Goal: Transaction & Acquisition: Purchase product/service

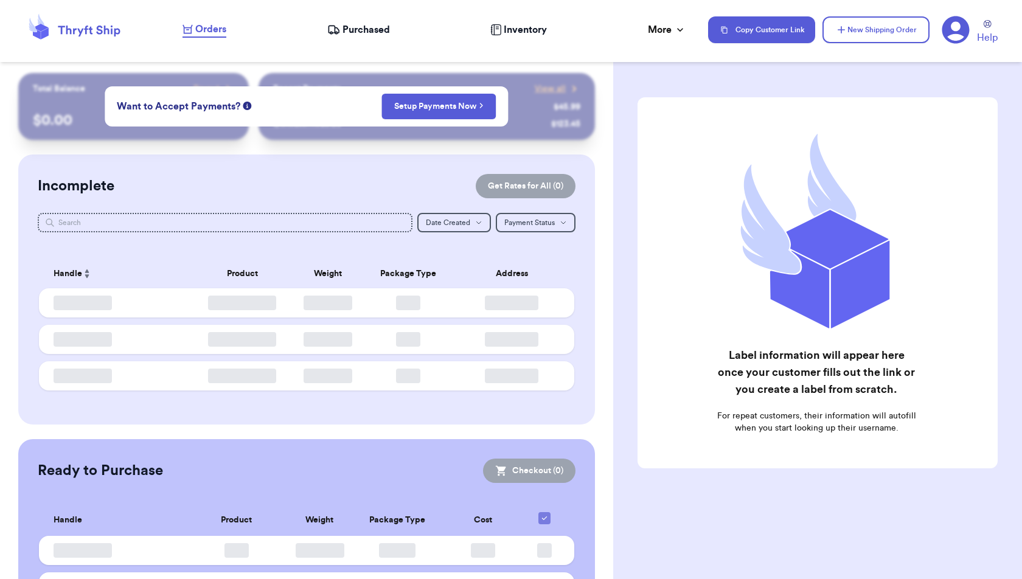
click at [608, 251] on div "Customer Link New Order Total Balance Payout $ 0.00 Recent Payments View all @ …" at bounding box center [306, 372] width 613 height 599
click at [458, 104] on link "Setup Payments Now" at bounding box center [438, 106] width 89 height 12
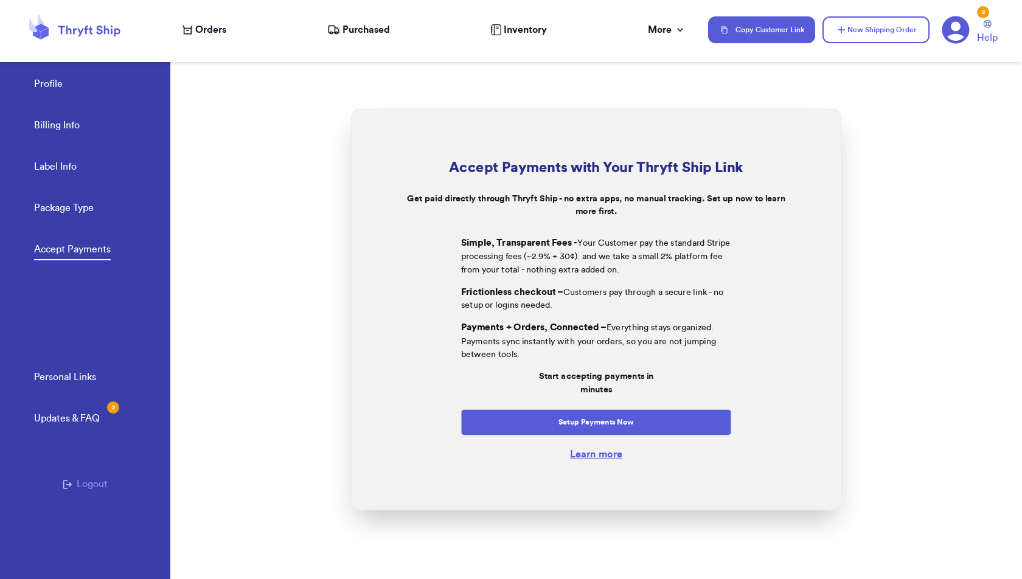
click at [52, 82] on link "Profile" at bounding box center [48, 85] width 29 height 17
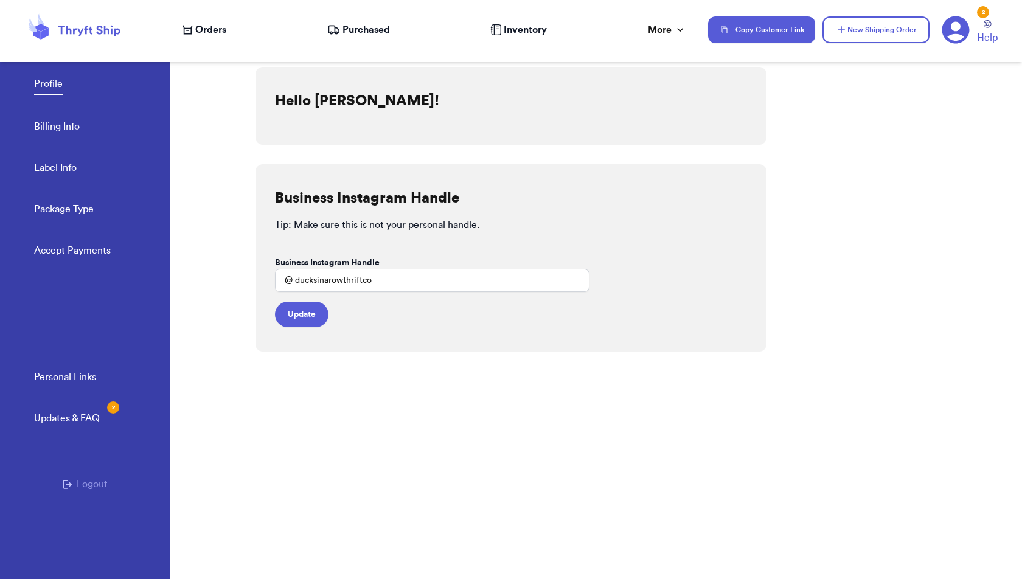
click at [195, 26] on span "Orders" at bounding box center [210, 30] width 31 height 15
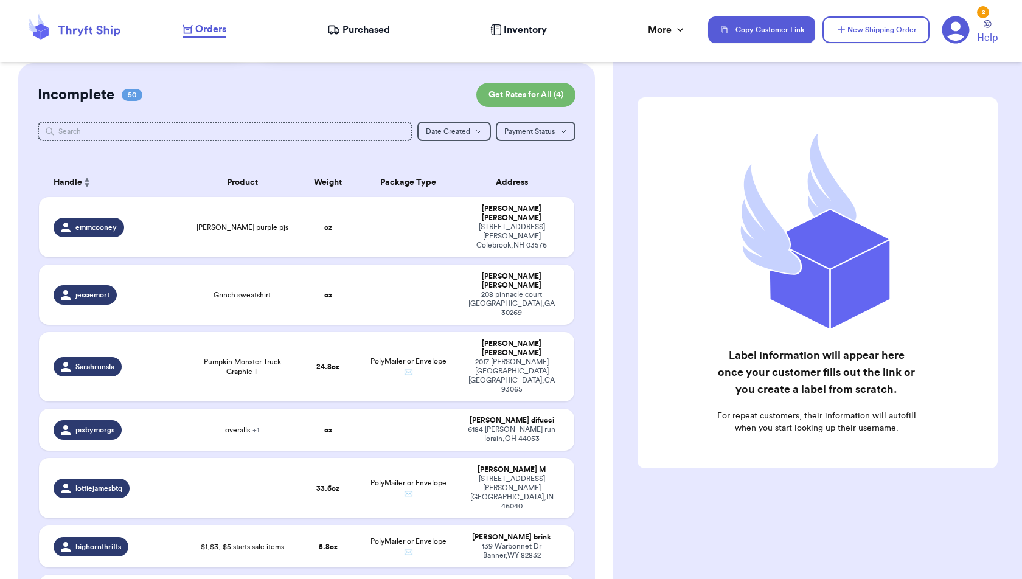
scroll to position [92, 0]
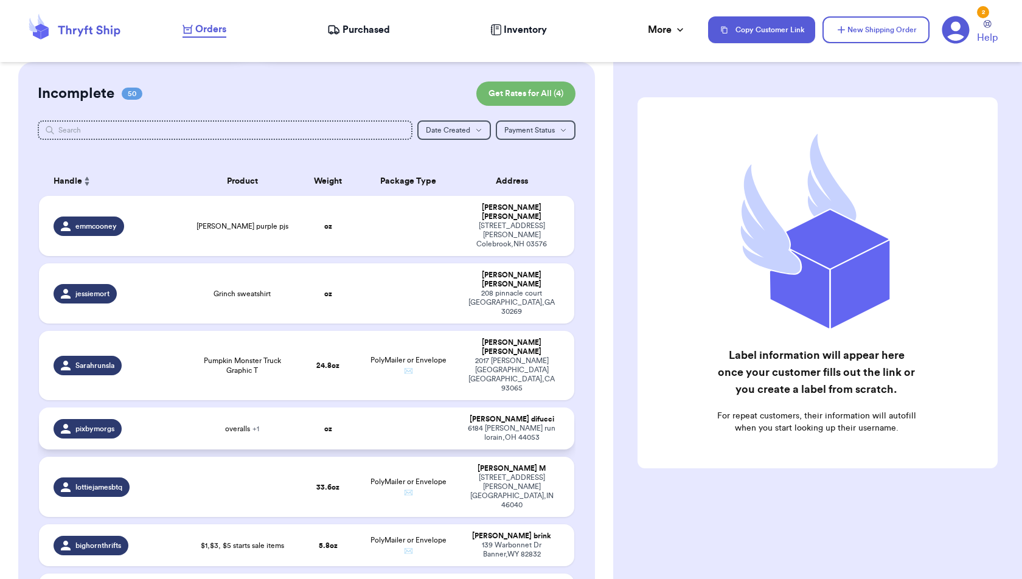
click at [314, 407] on td "oz" at bounding box center [328, 428] width 64 height 42
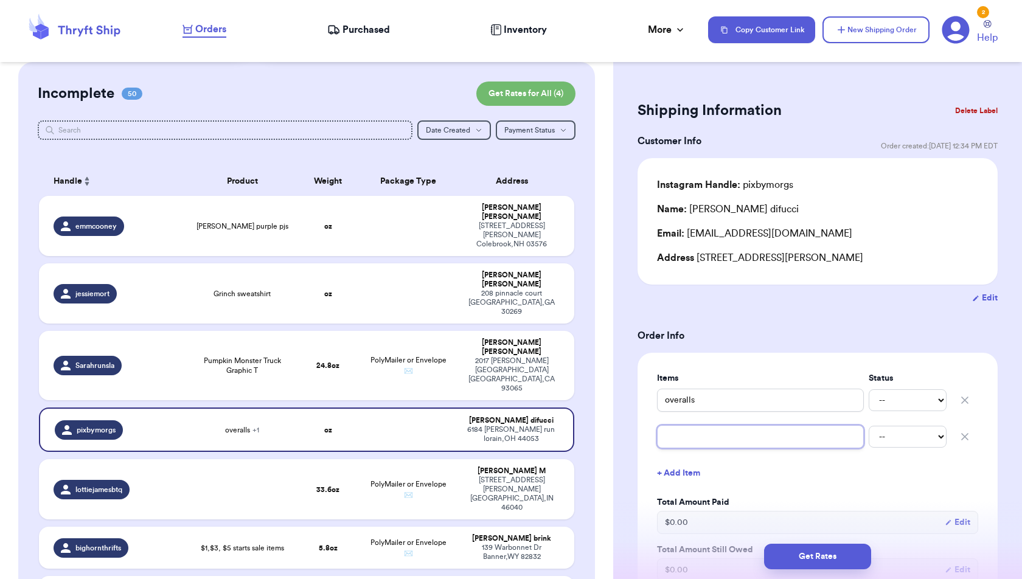
click at [749, 444] on input "text" at bounding box center [760, 436] width 207 height 23
click at [965, 432] on icon "button" at bounding box center [965, 437] width 12 height 12
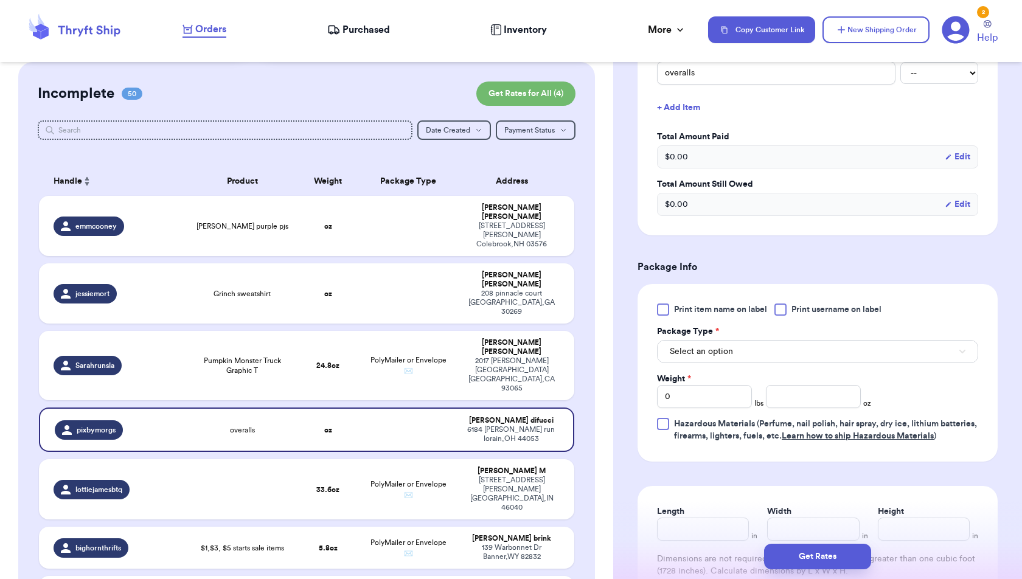
scroll to position [331, 0]
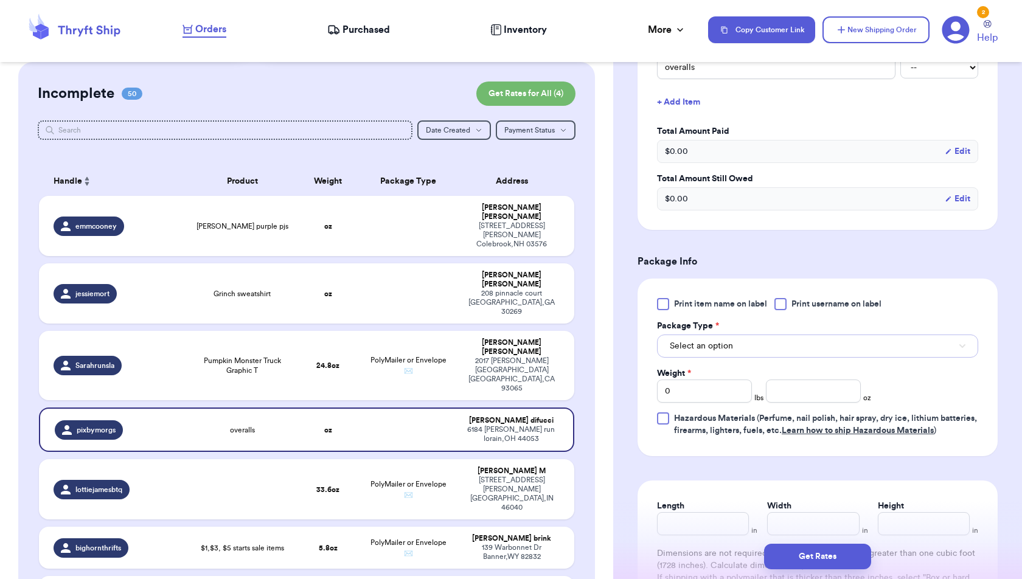
click at [726, 347] on span "Select an option" at bounding box center [701, 346] width 63 height 12
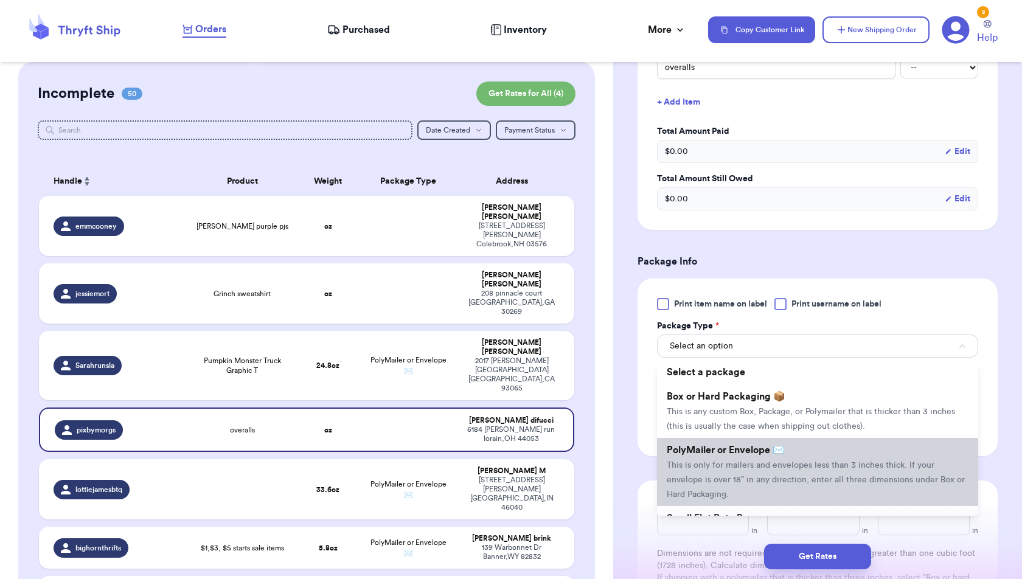
click at [727, 461] on span "This is only for mailers and envelopes less than 3 inches thick. If your envelo…" at bounding box center [816, 480] width 298 height 38
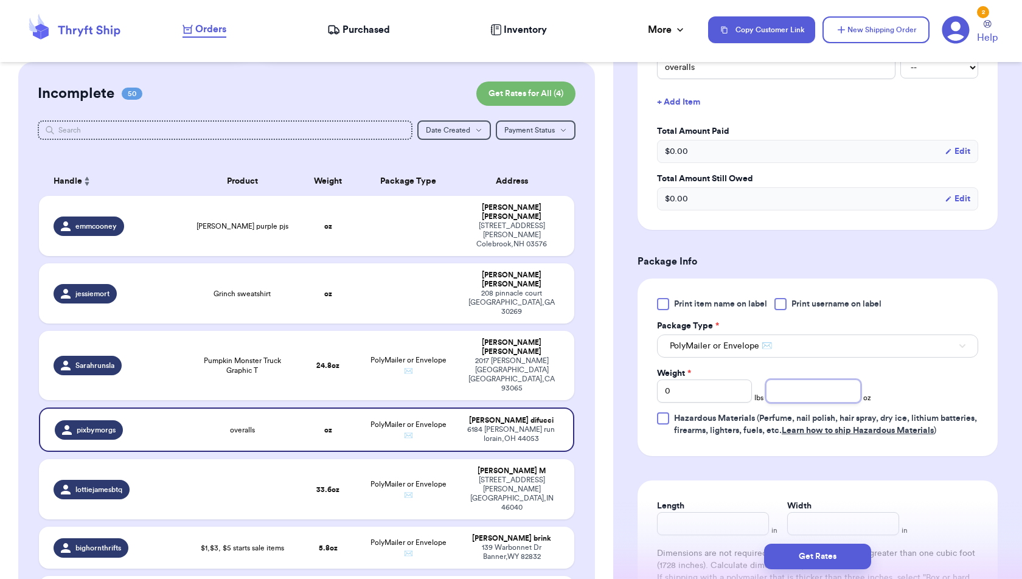
click at [774, 395] on input "number" at bounding box center [813, 391] width 95 height 23
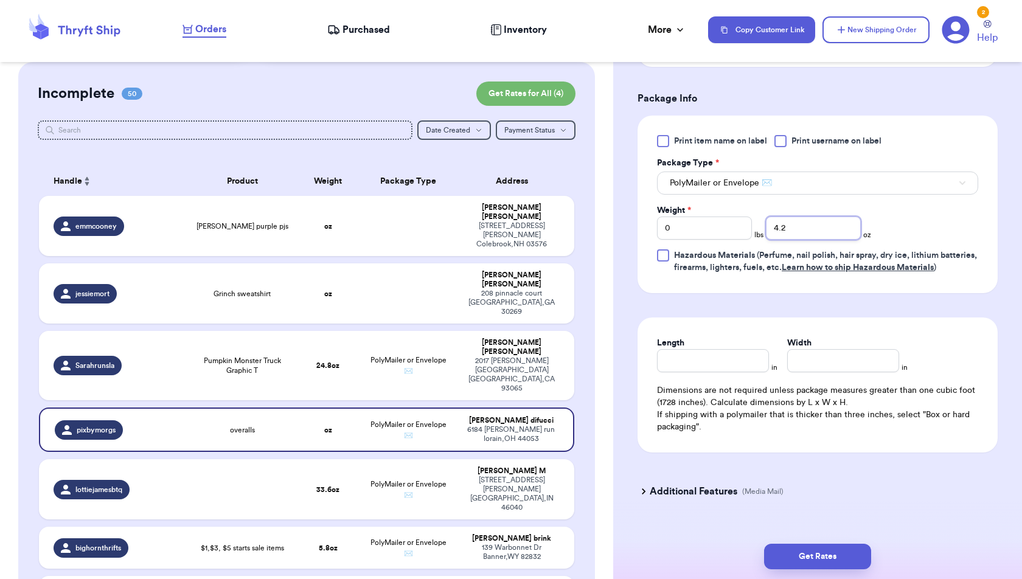
scroll to position [505, 0]
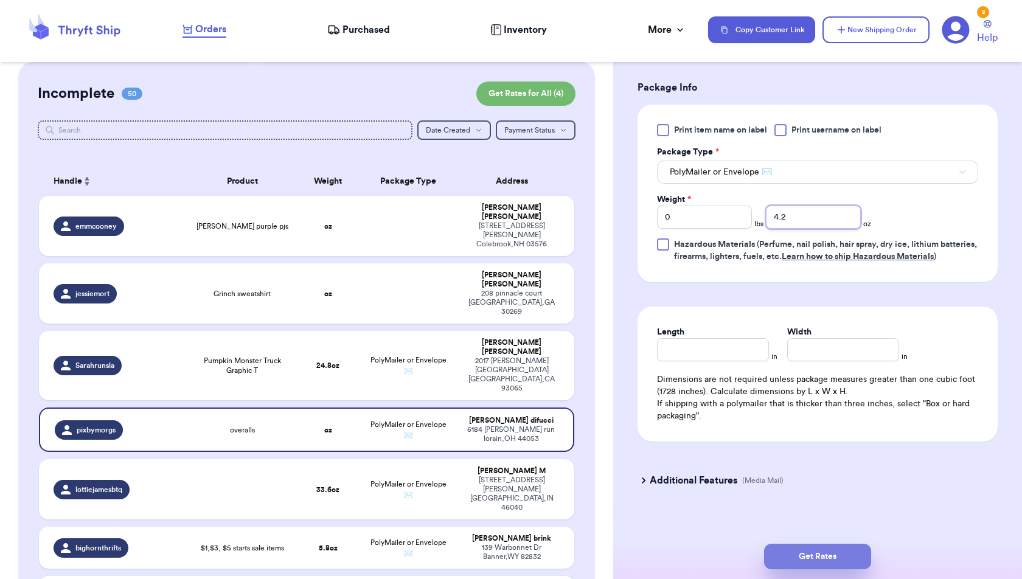
type input "4.2"
click at [832, 557] on button "Get Rates" at bounding box center [817, 557] width 107 height 26
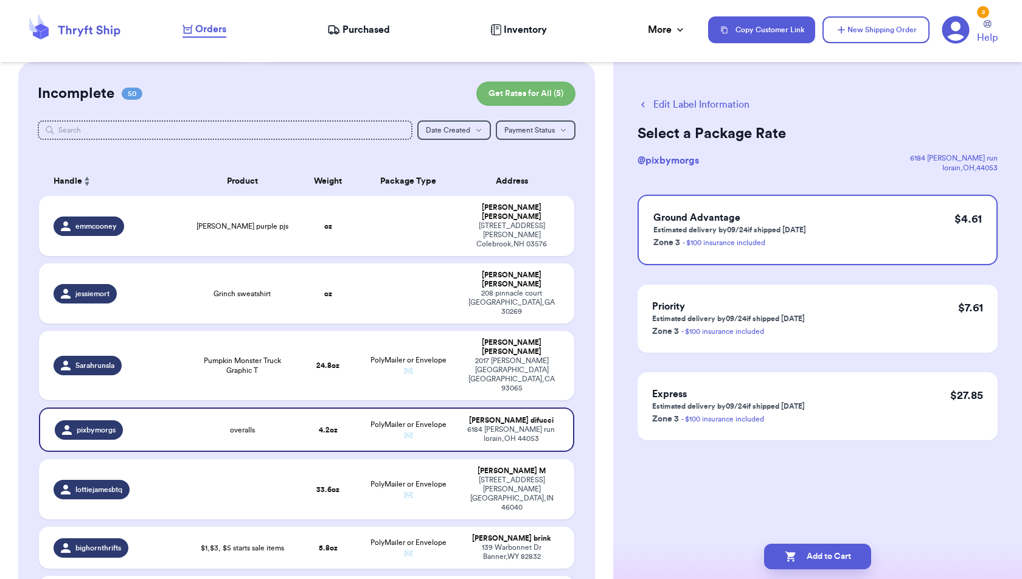
click at [832, 557] on button "Add to Cart" at bounding box center [817, 557] width 107 height 26
checkbox input "true"
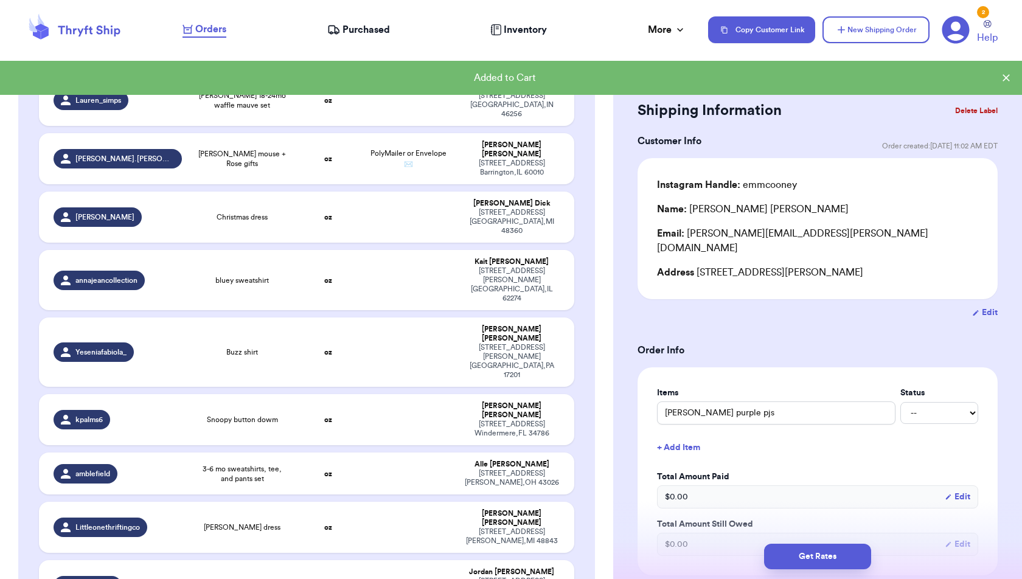
scroll to position [2320, 0]
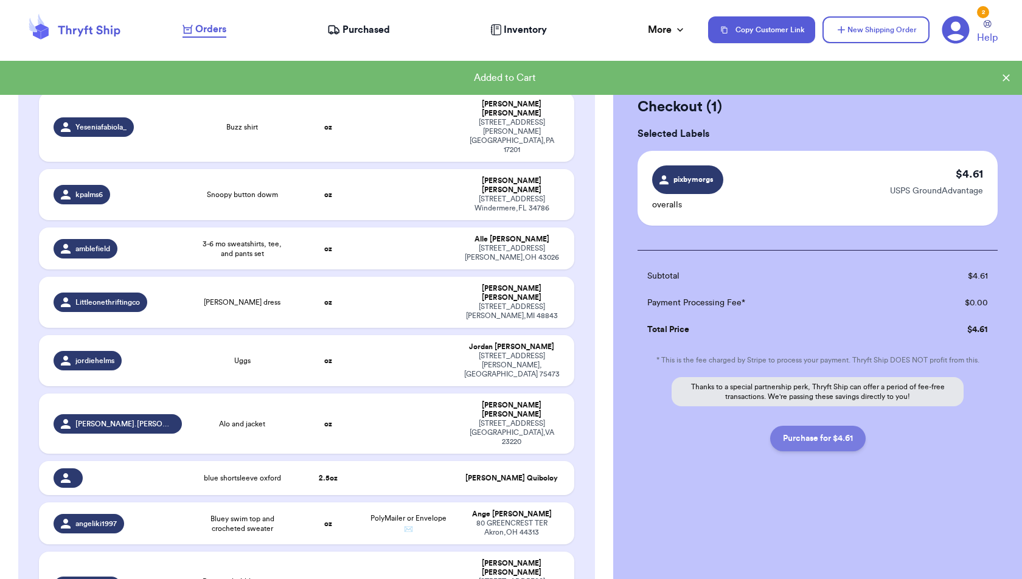
click at [836, 433] on button "Purchase for $4.61" at bounding box center [817, 439] width 95 height 26
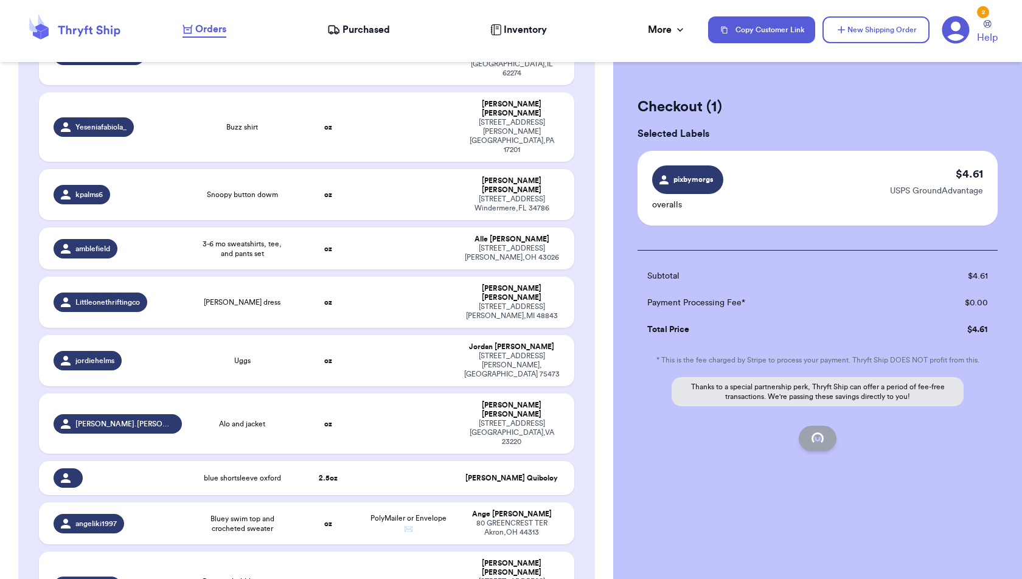
checkbox input "false"
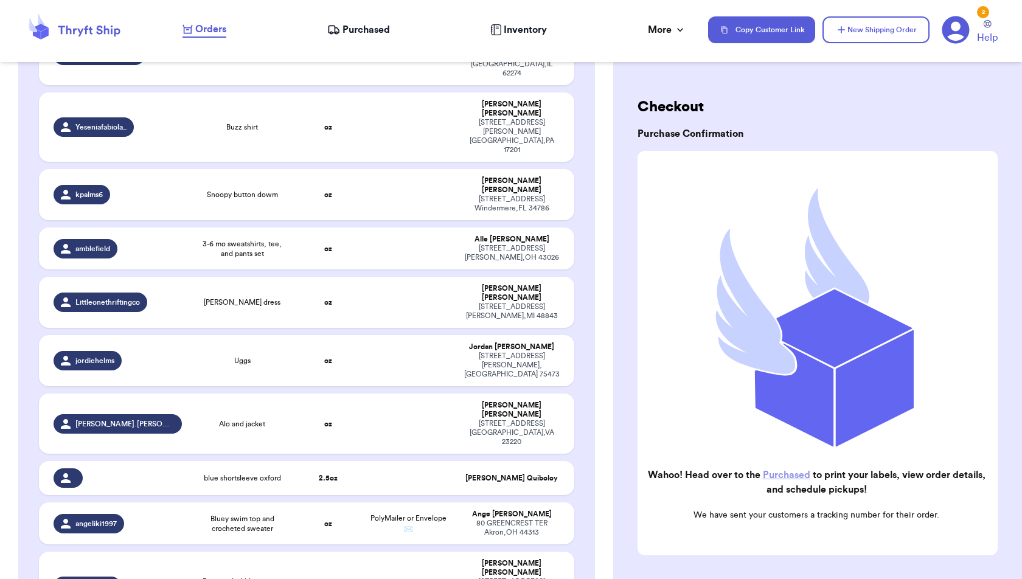
checkbox input "true"
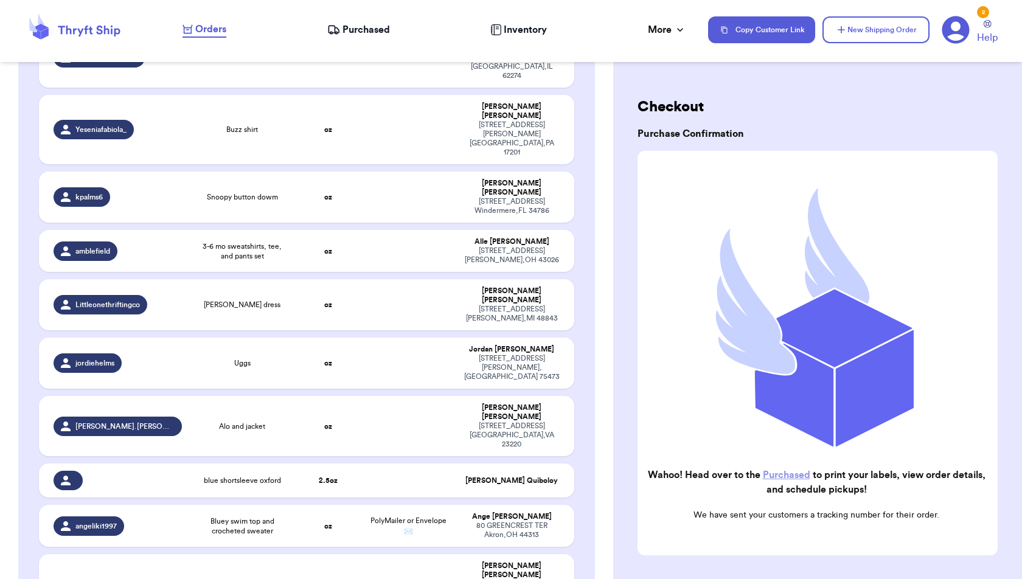
click at [384, 26] on span "Purchased" at bounding box center [365, 30] width 47 height 15
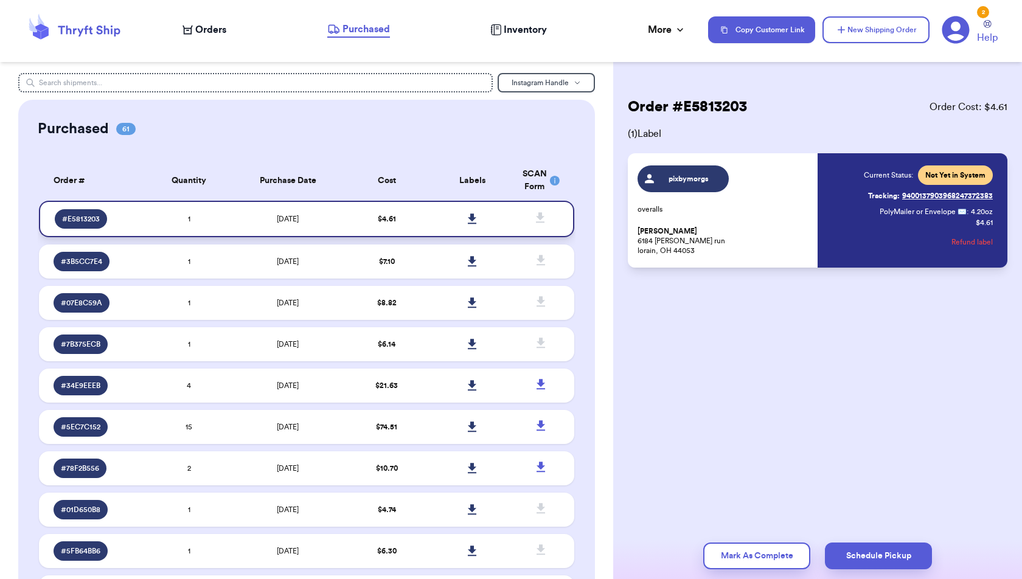
click at [470, 221] on icon at bounding box center [472, 218] width 9 height 11
